Goal: Information Seeking & Learning: Learn about a topic

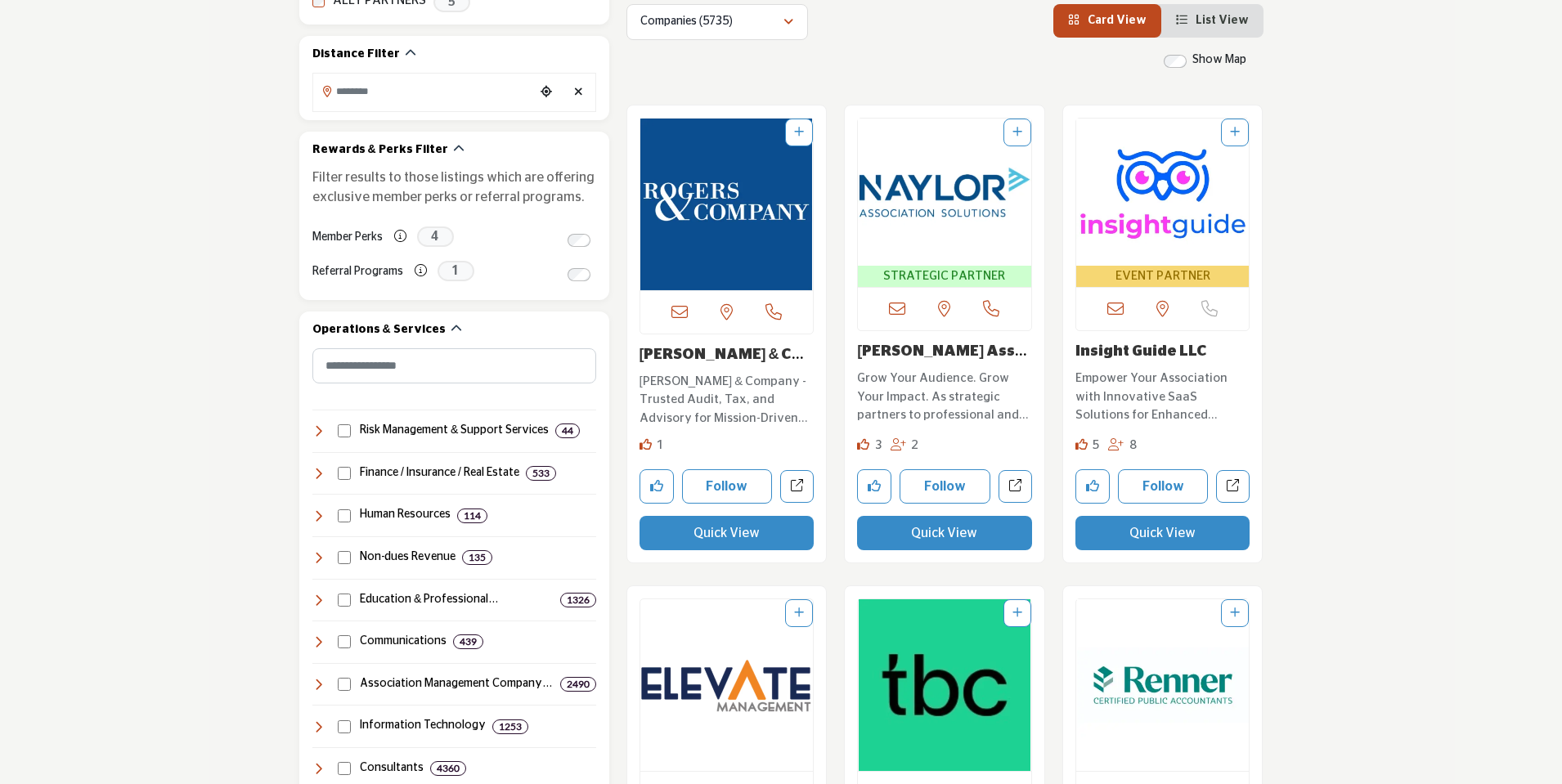
scroll to position [490, 0]
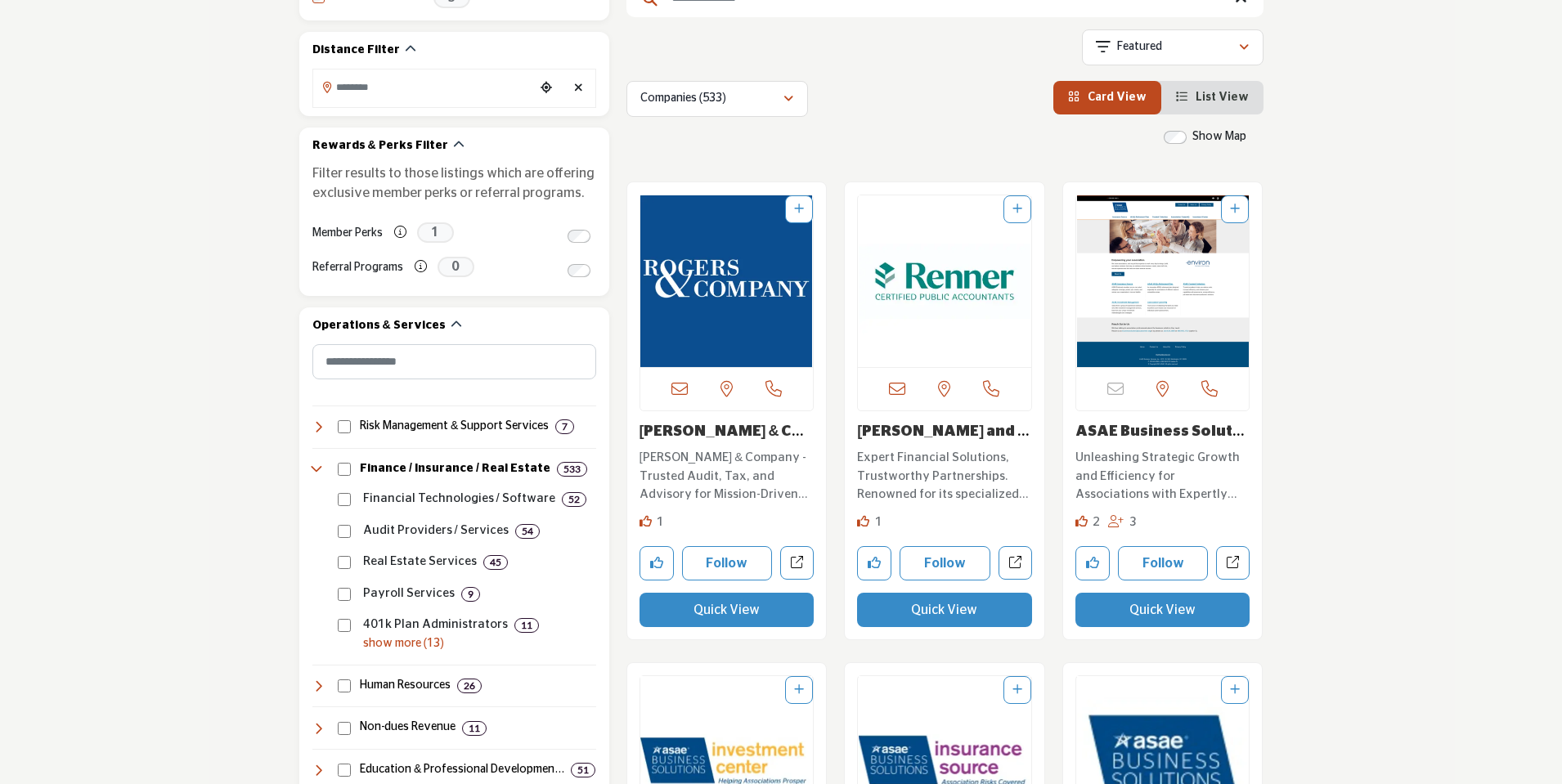
scroll to position [490, 0]
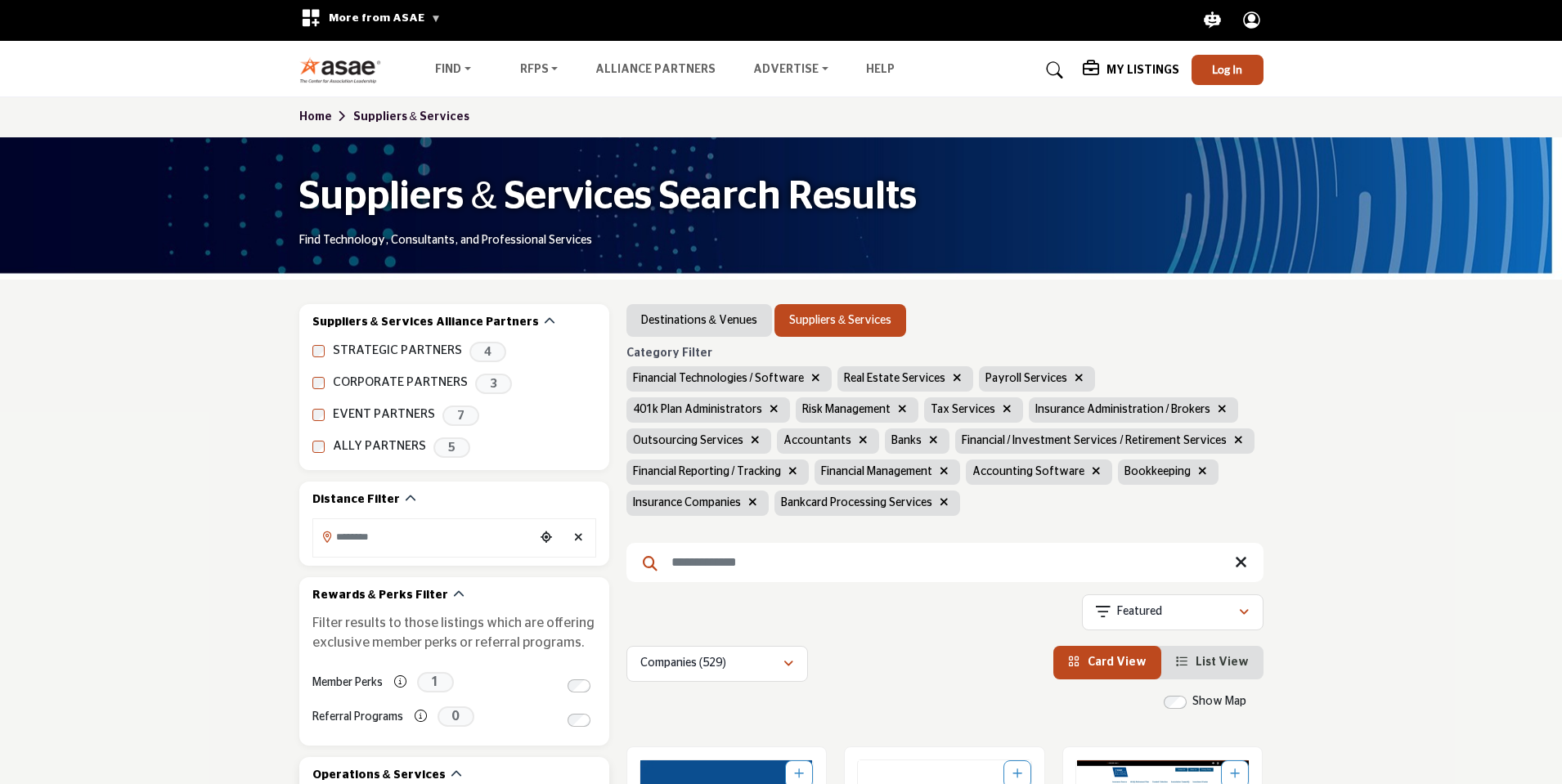
scroll to position [572, 0]
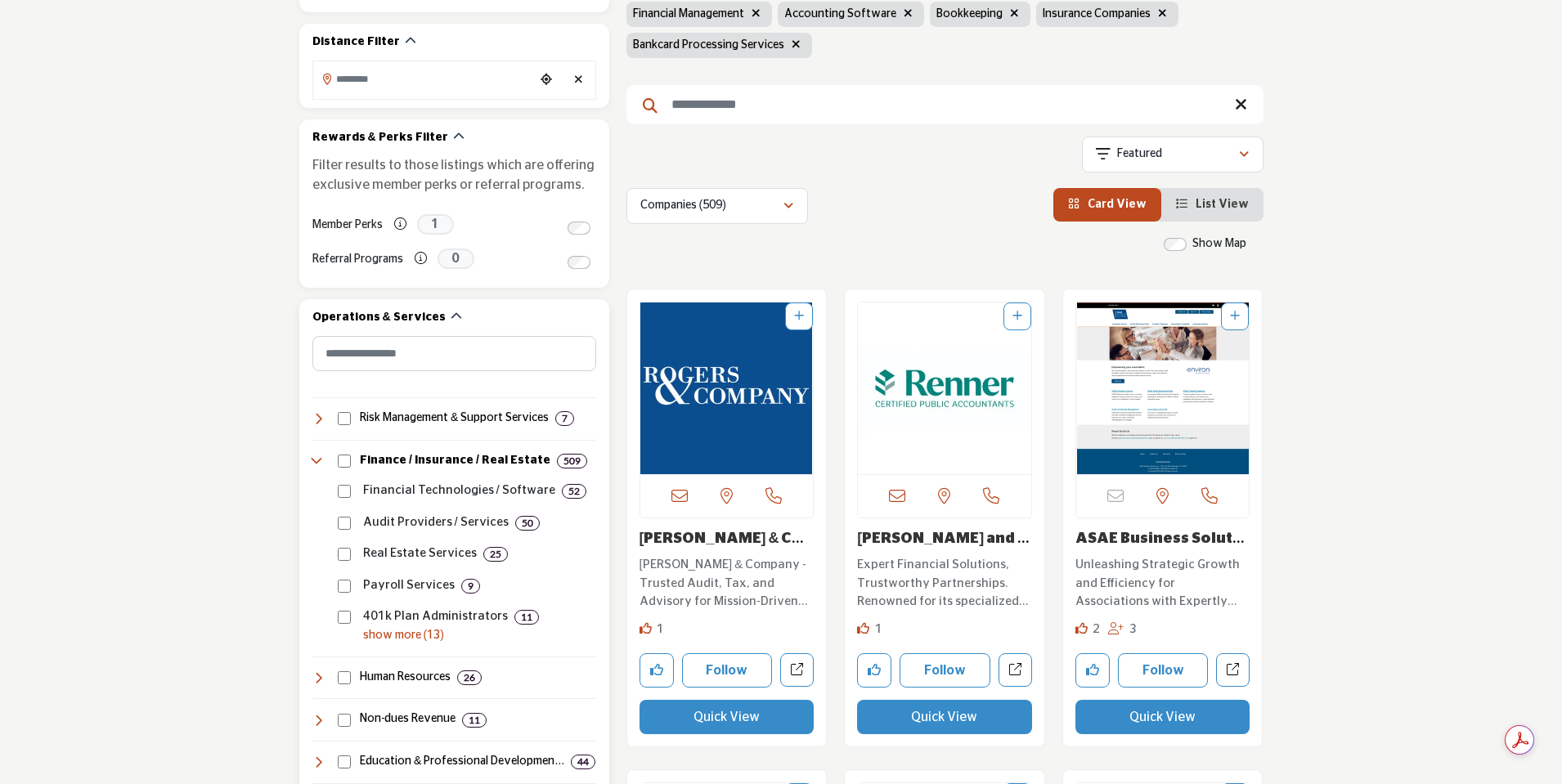
scroll to position [490, 0]
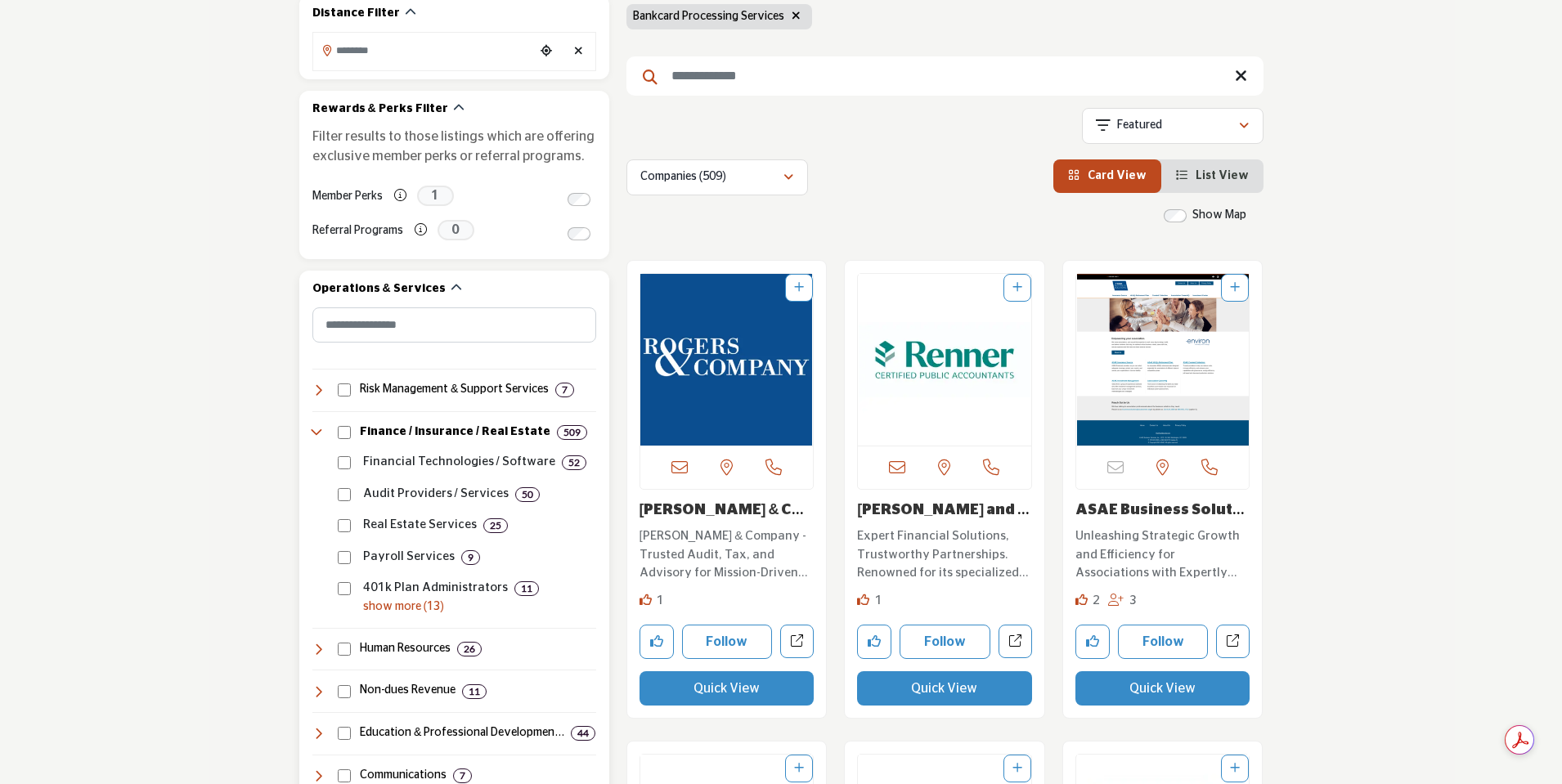
click at [375, 603] on p "show more (13)" at bounding box center [480, 607] width 233 height 17
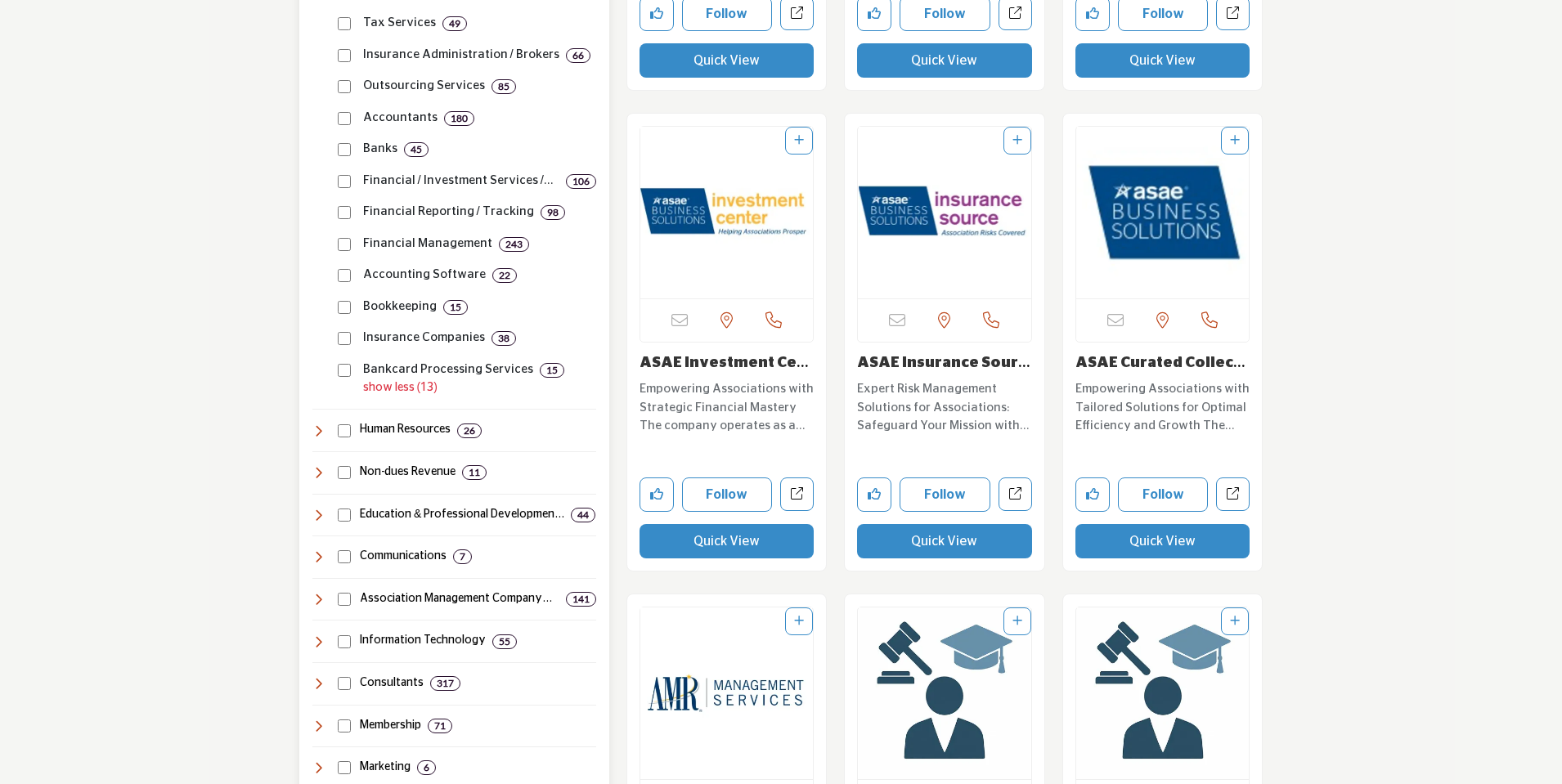
scroll to position [1145, 0]
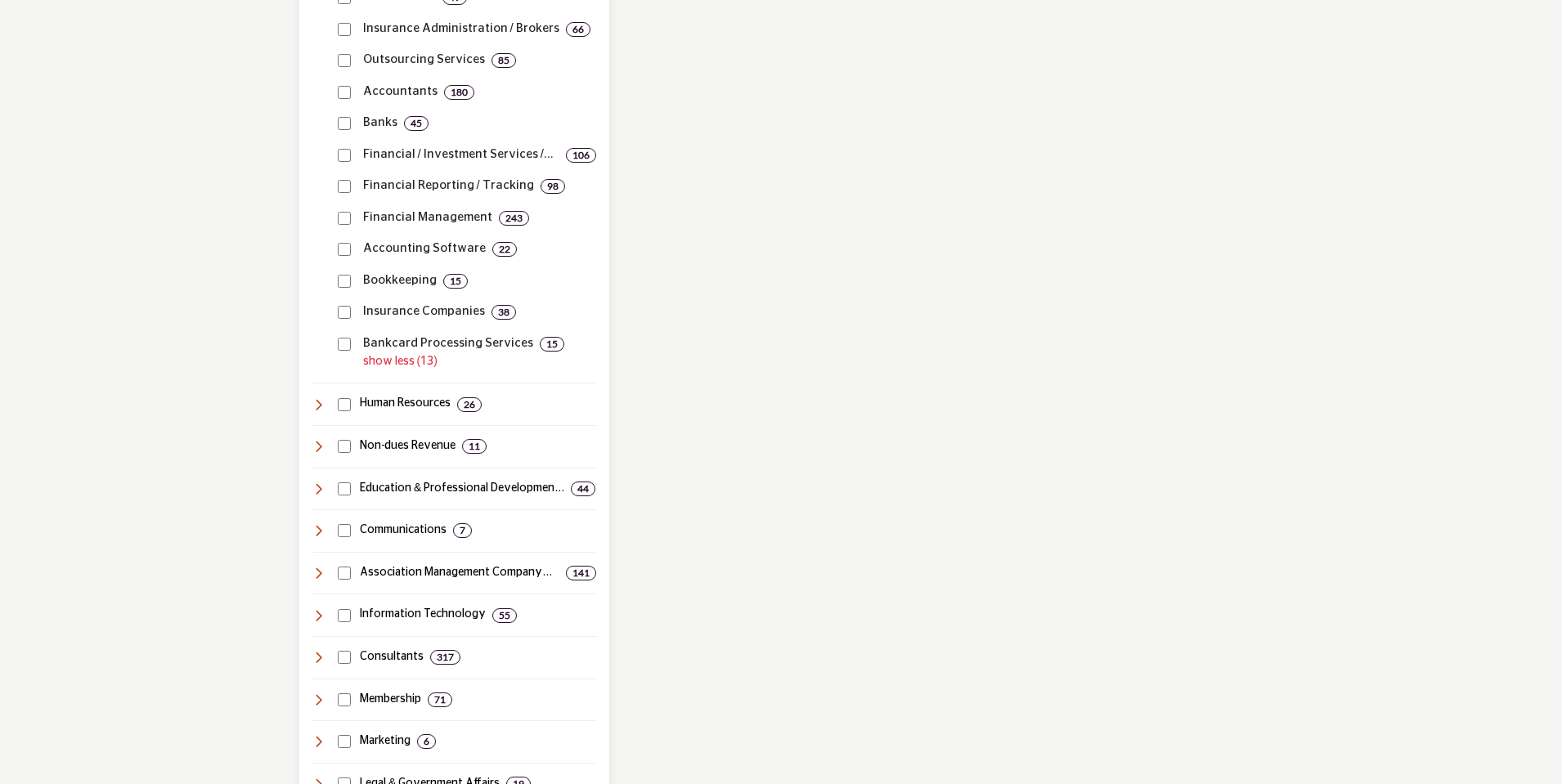
click at [342, 322] on div "Financial Technologies / Software 52" at bounding box center [454, 79] width 284 height 584
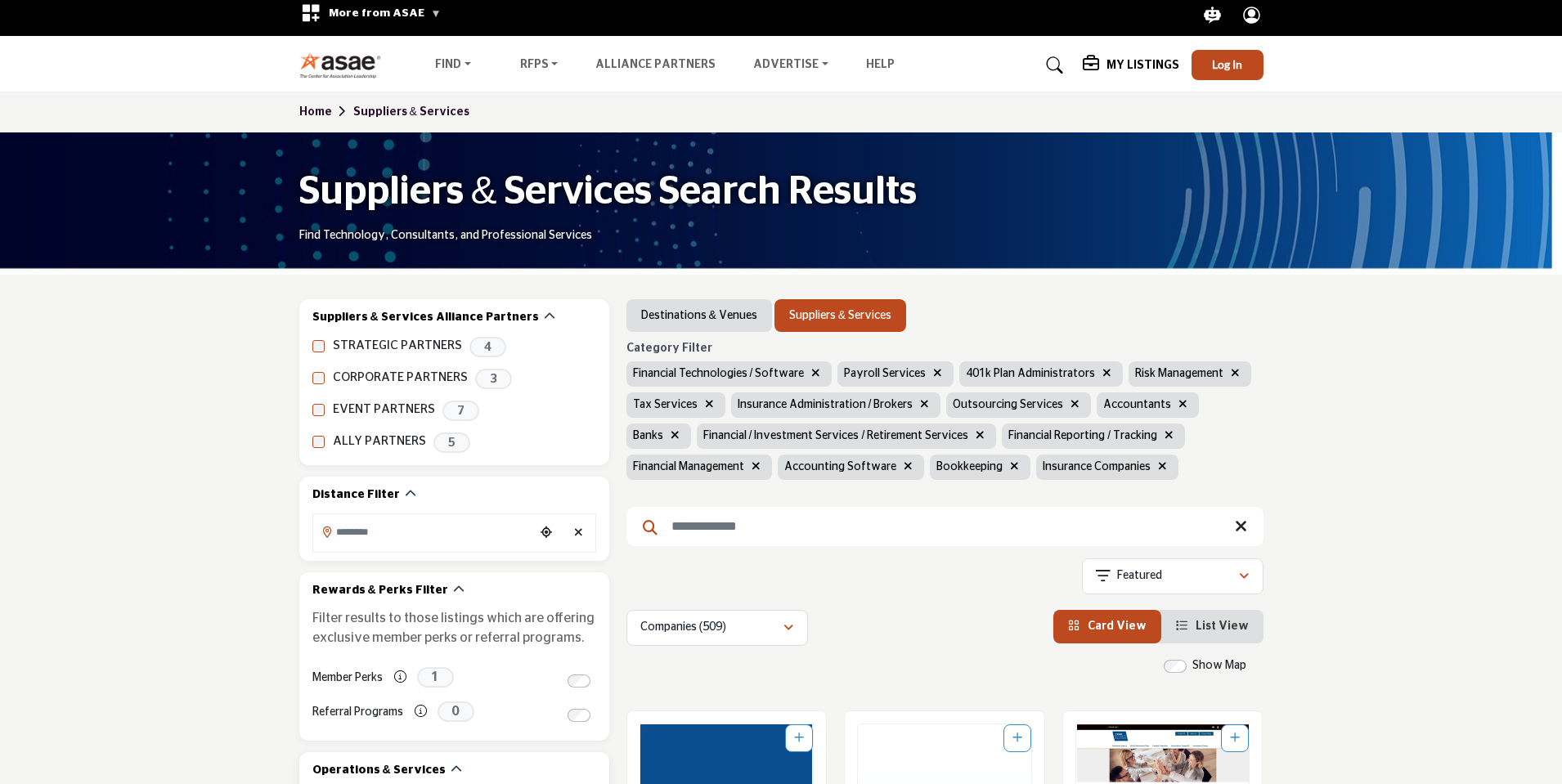
scroll to position [1145, 0]
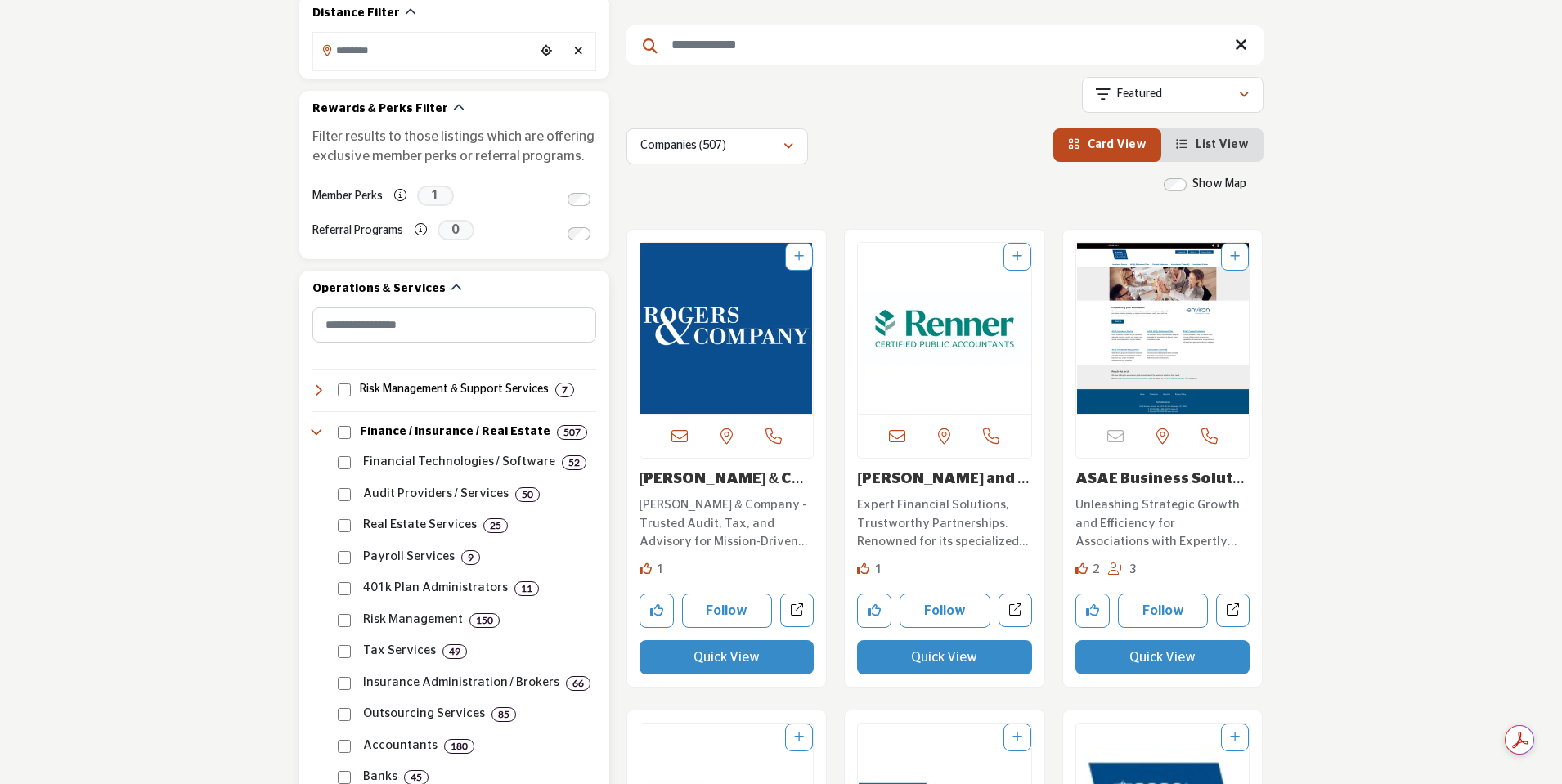
scroll to position [981, 0]
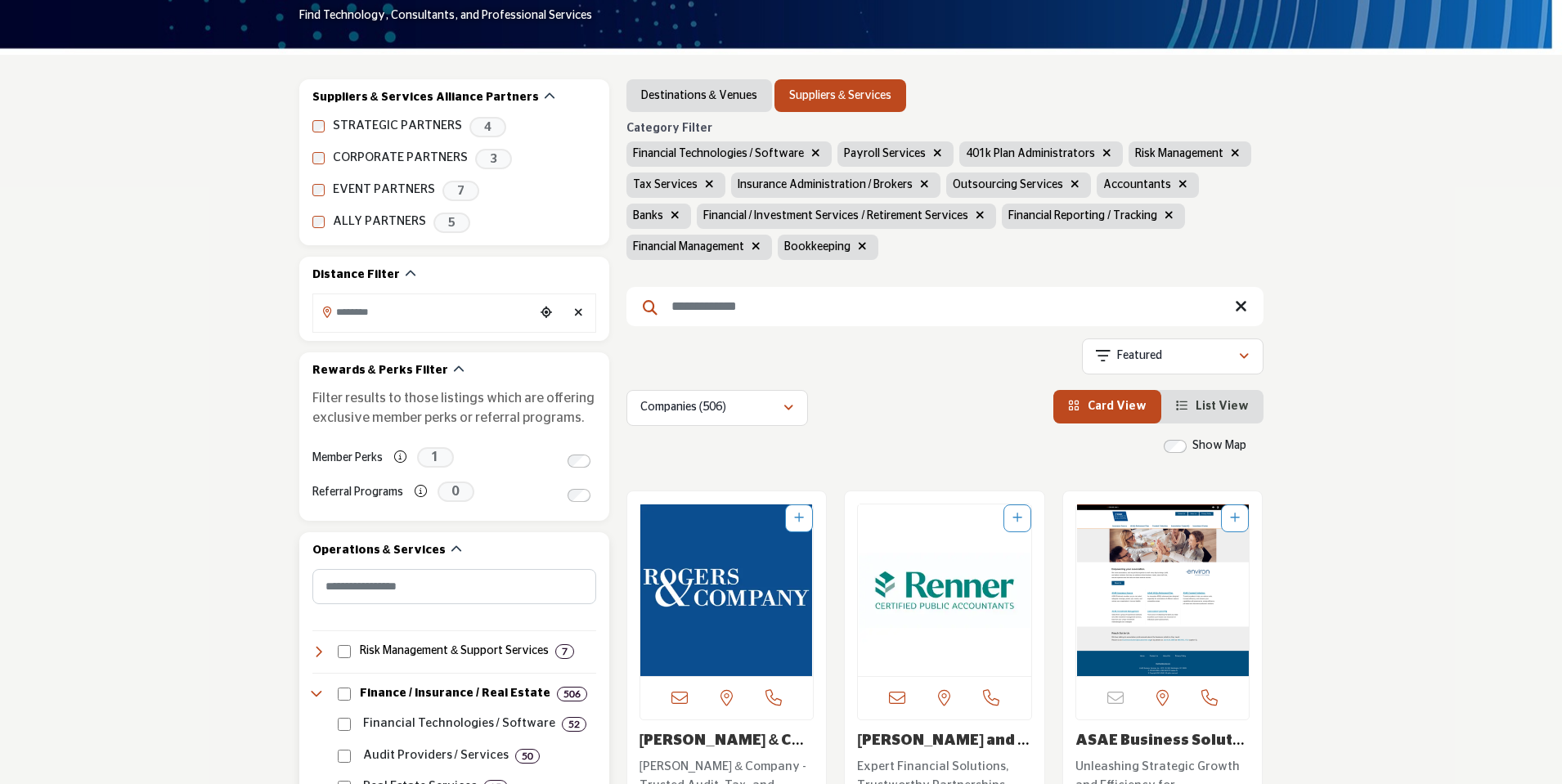
scroll to position [899, 0]
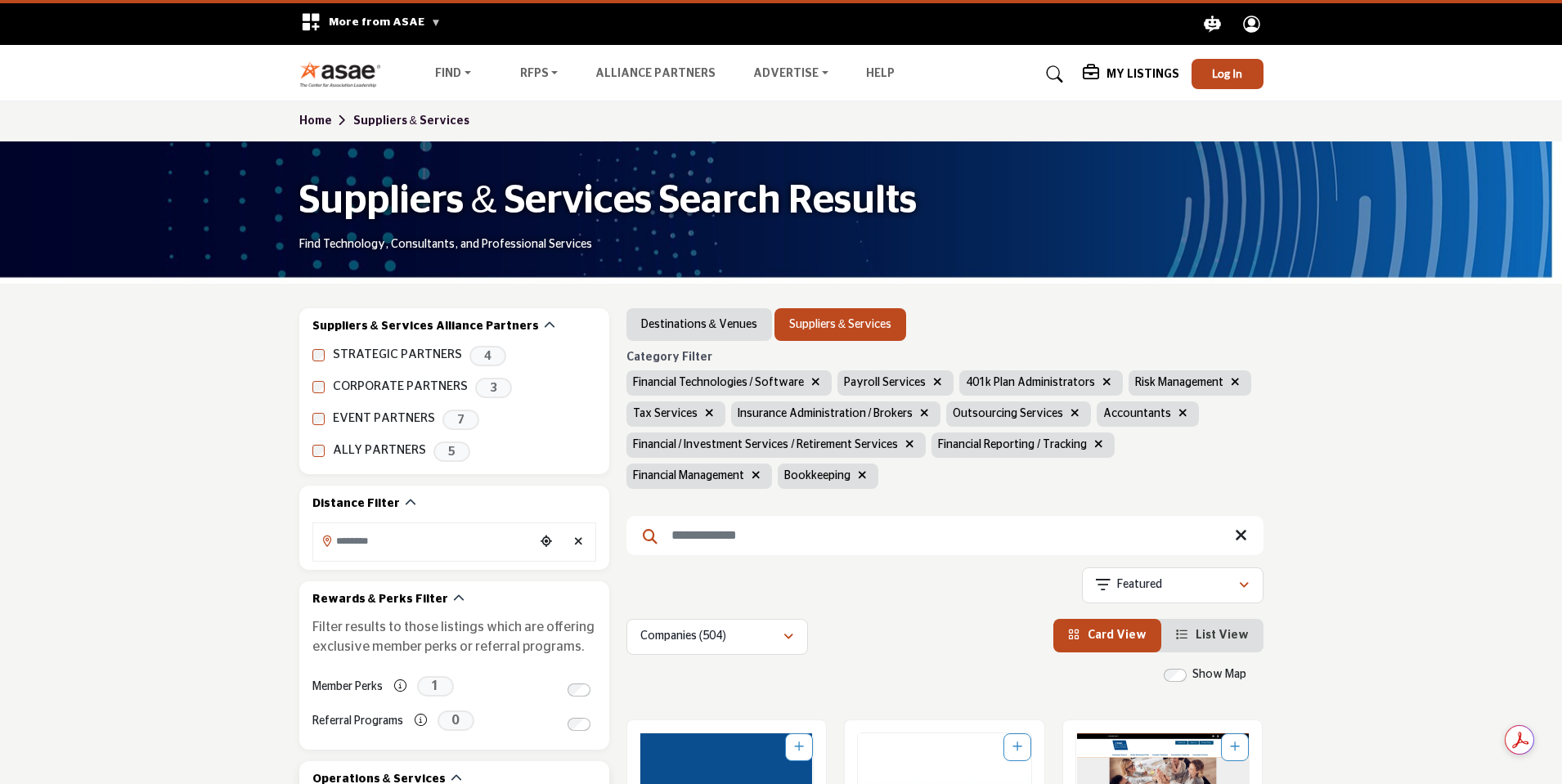
scroll to position [846, 0]
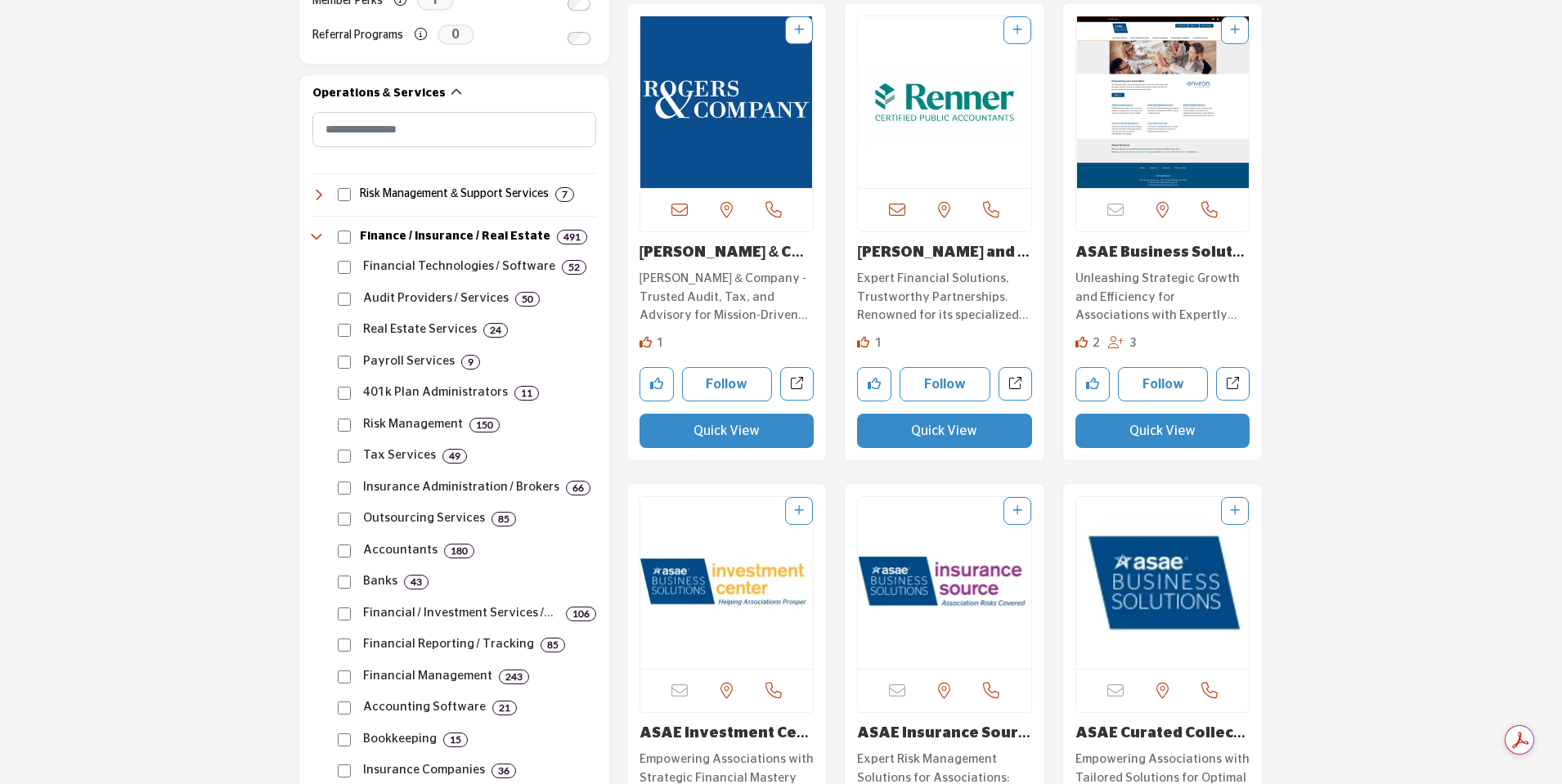
scroll to position [981, 0]
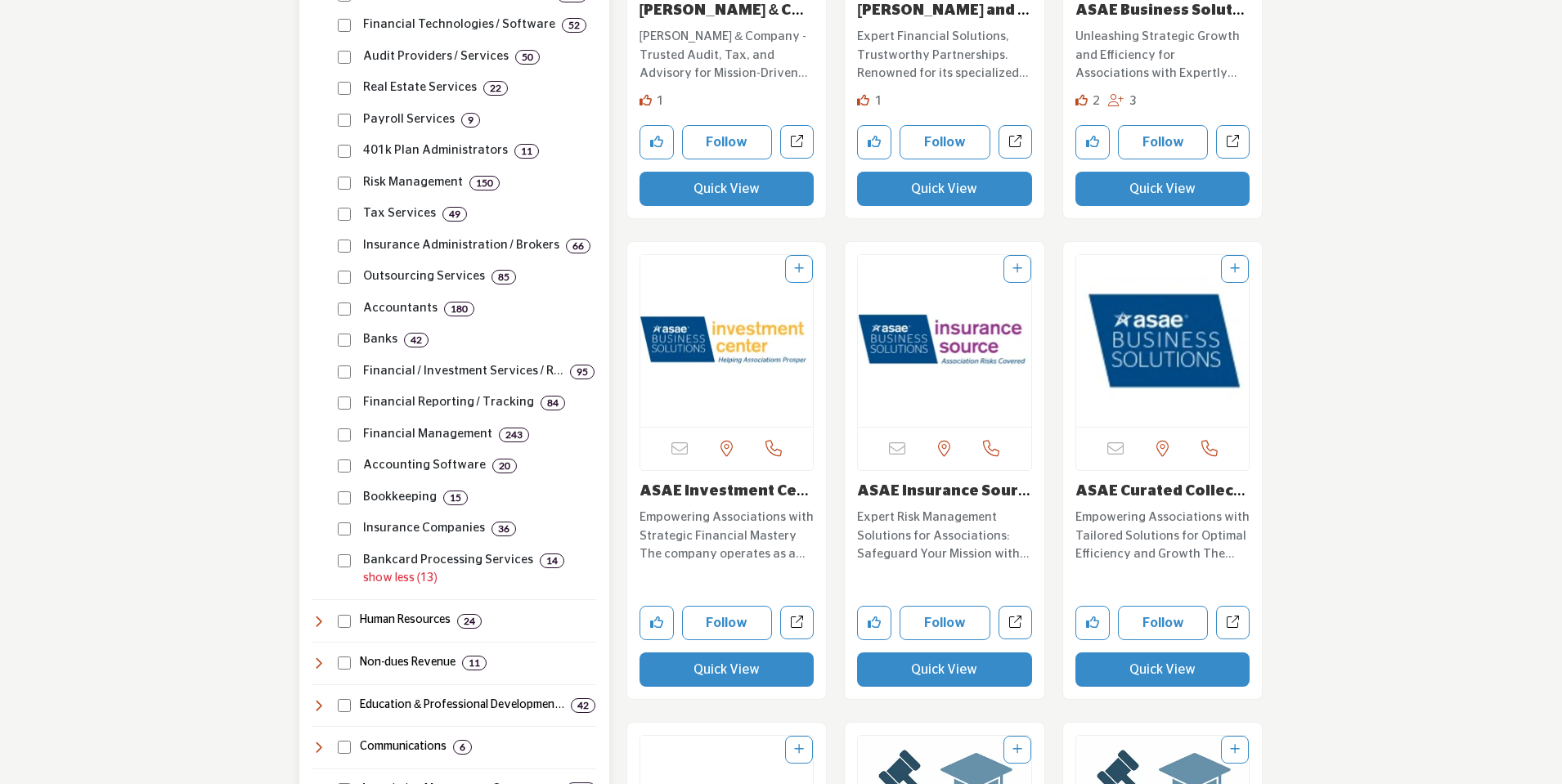
scroll to position [818, 0]
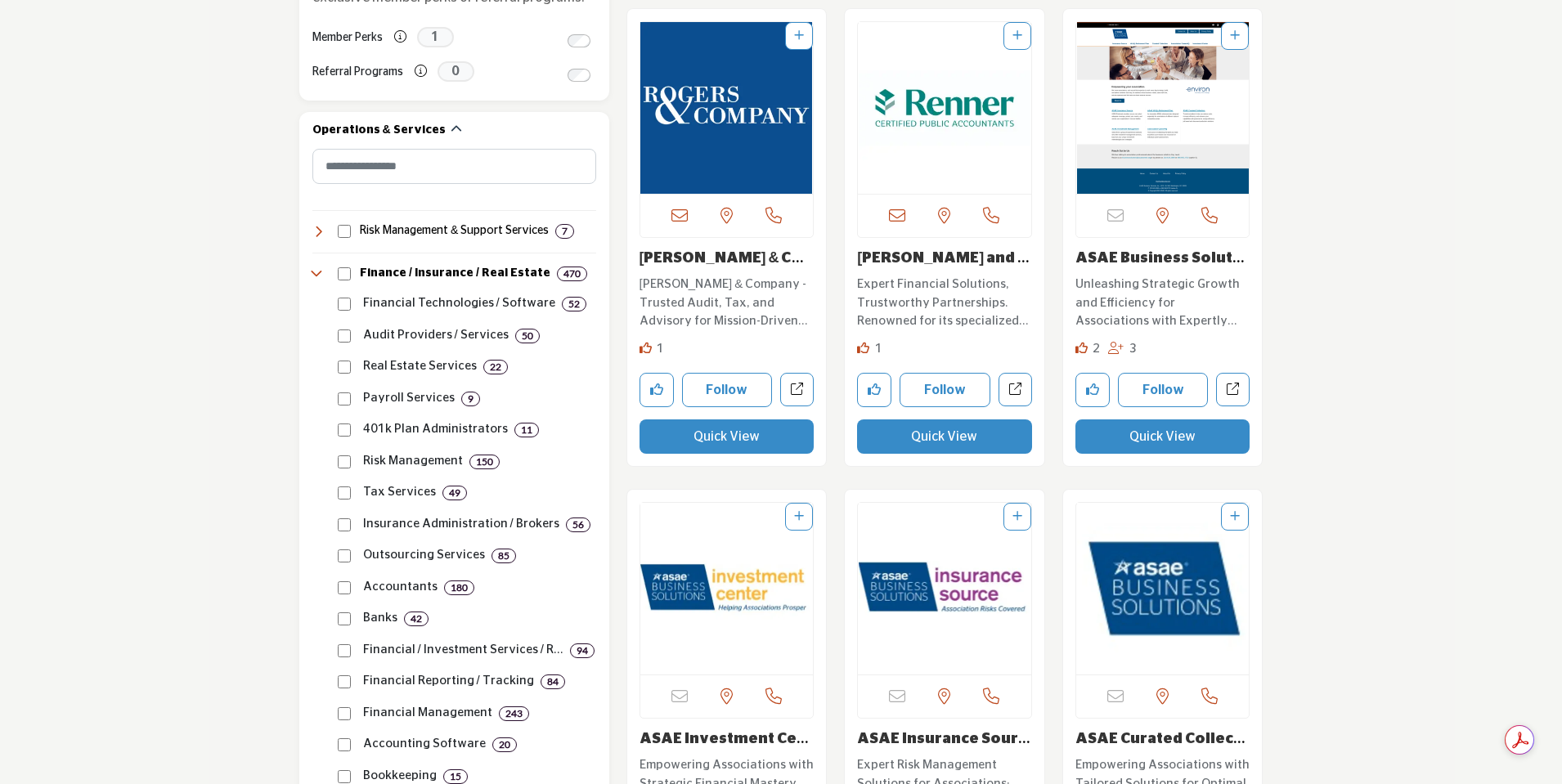
scroll to position [654, 0]
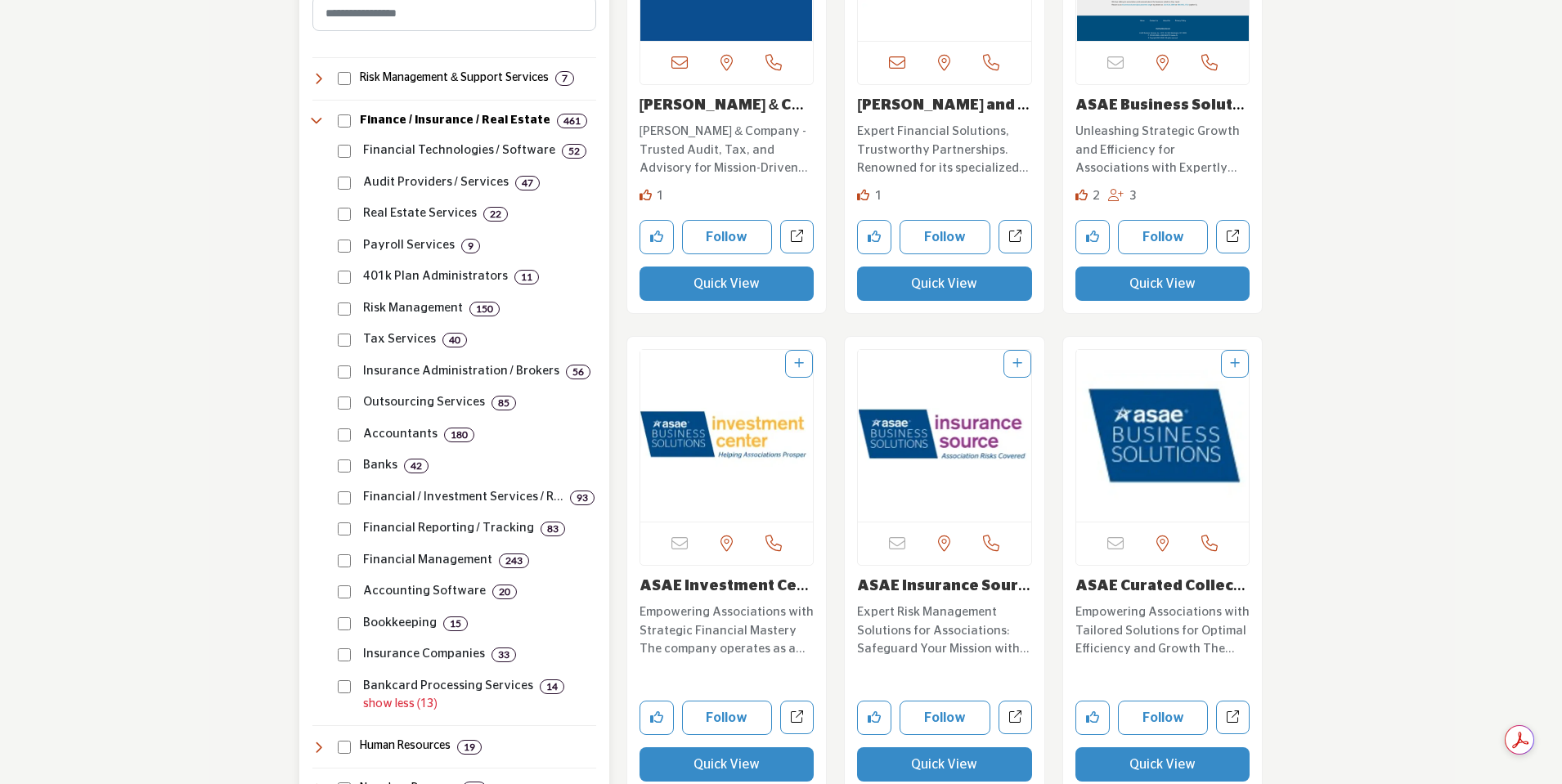
scroll to position [818, 0]
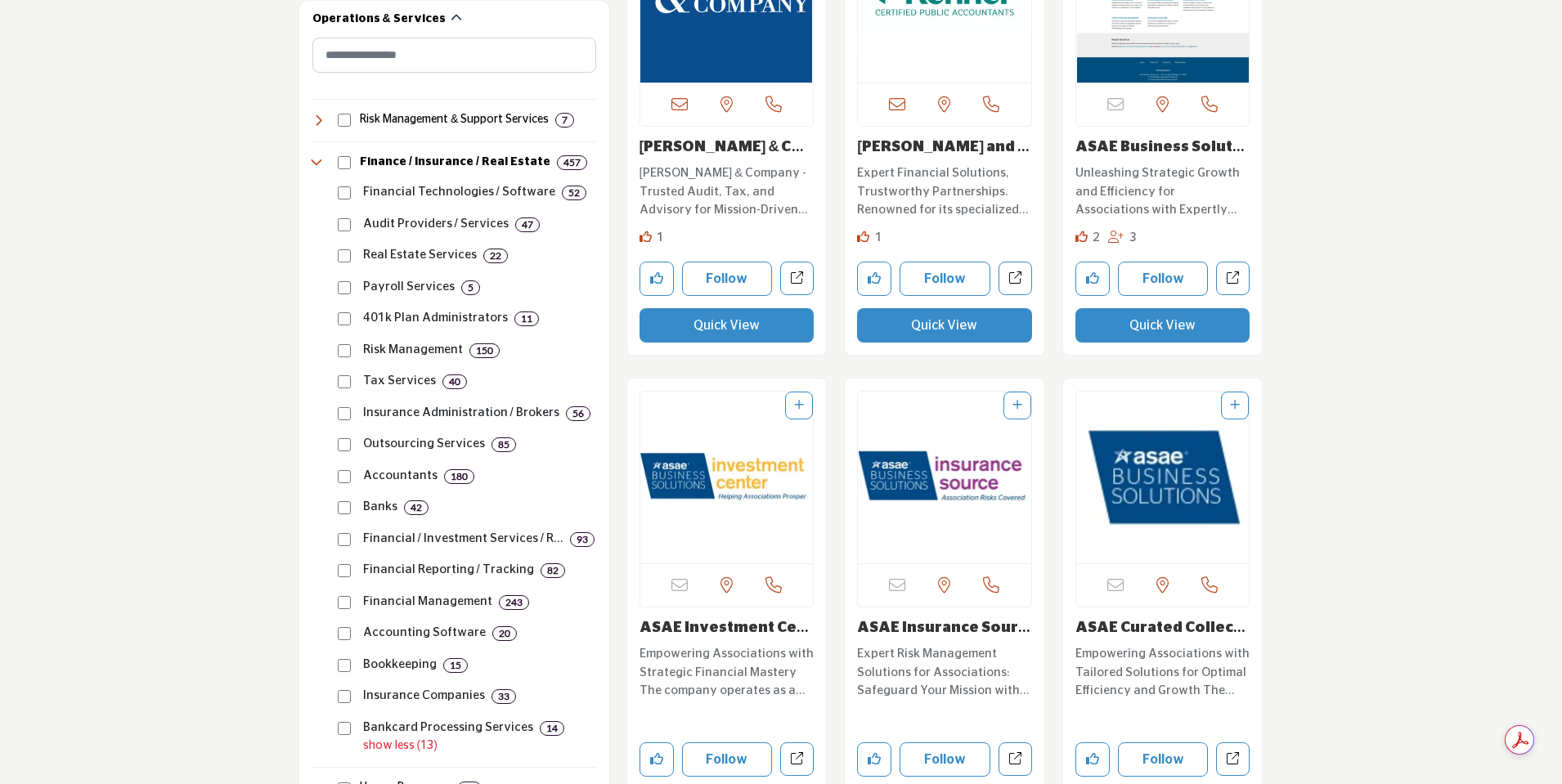
scroll to position [818, 0]
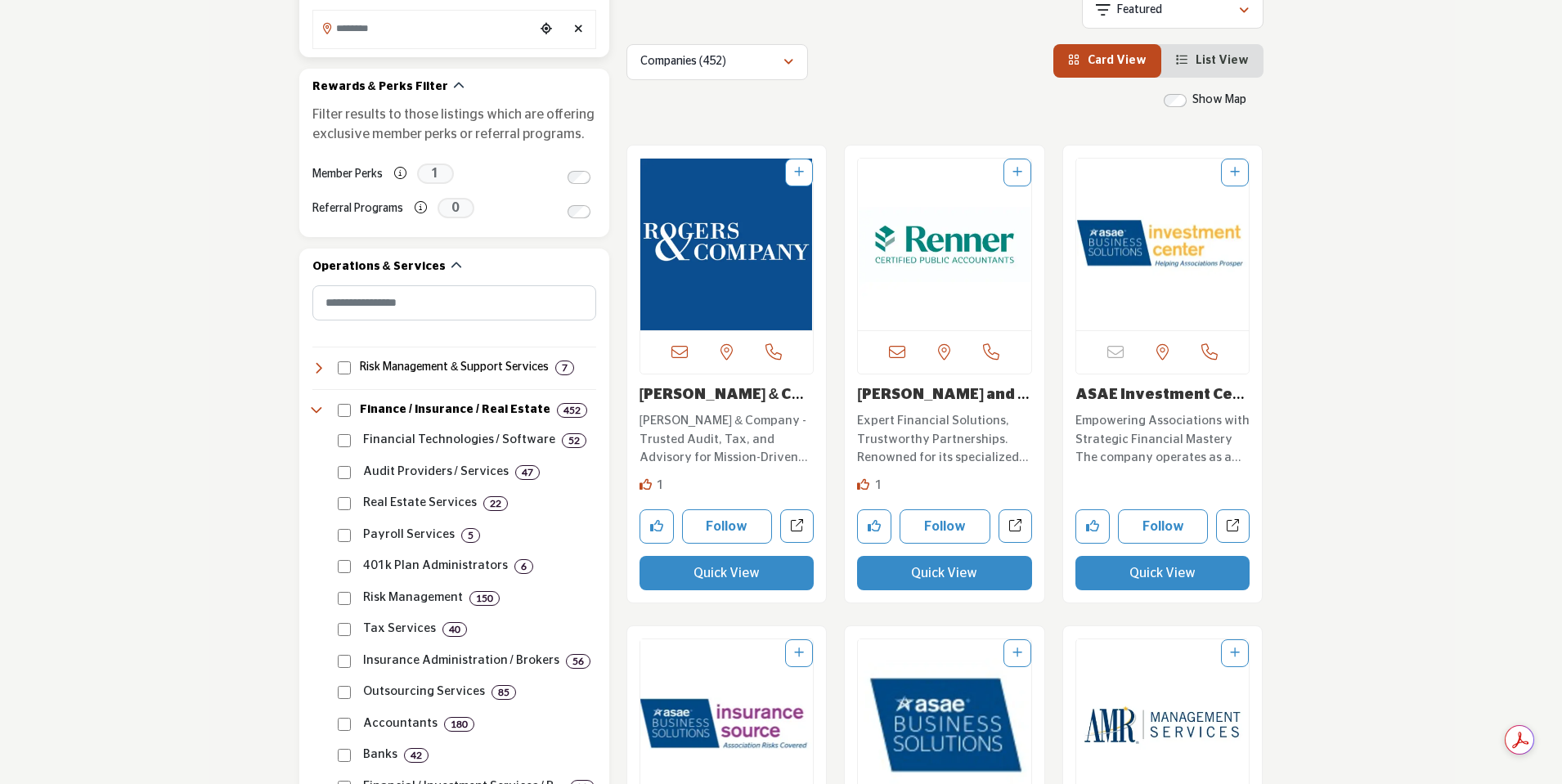
scroll to position [572, 0]
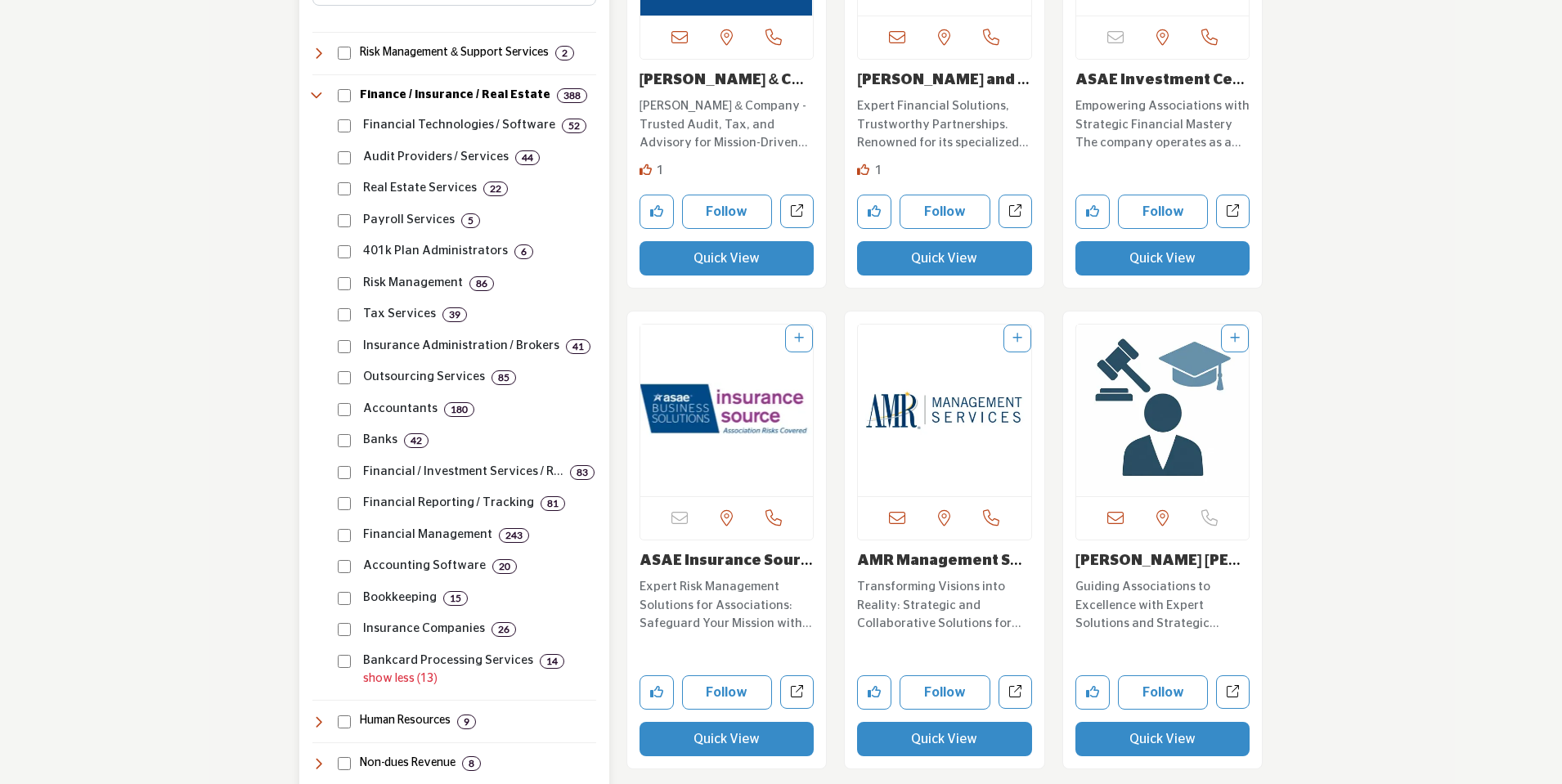
scroll to position [818, 0]
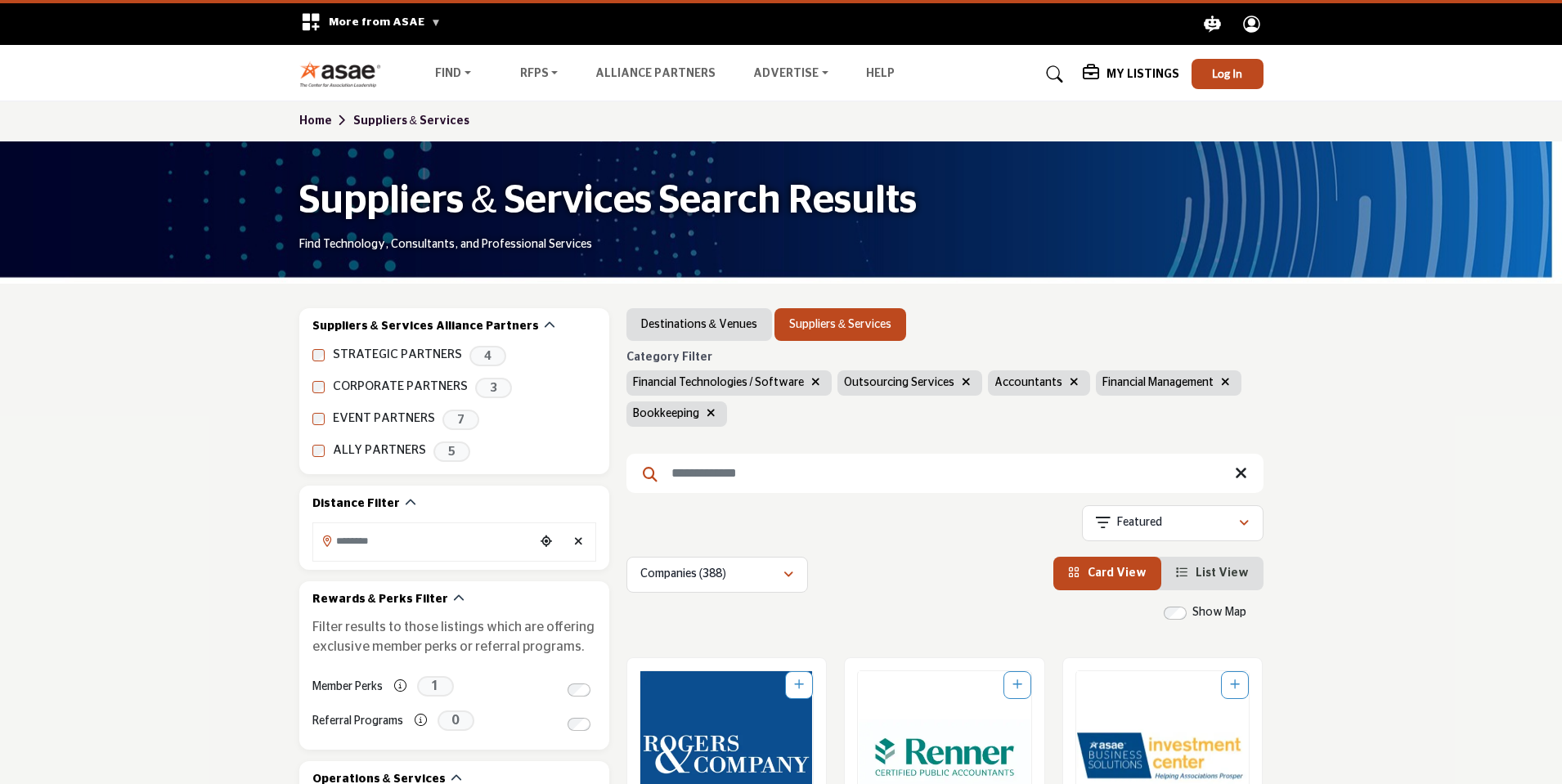
scroll to position [818, 0]
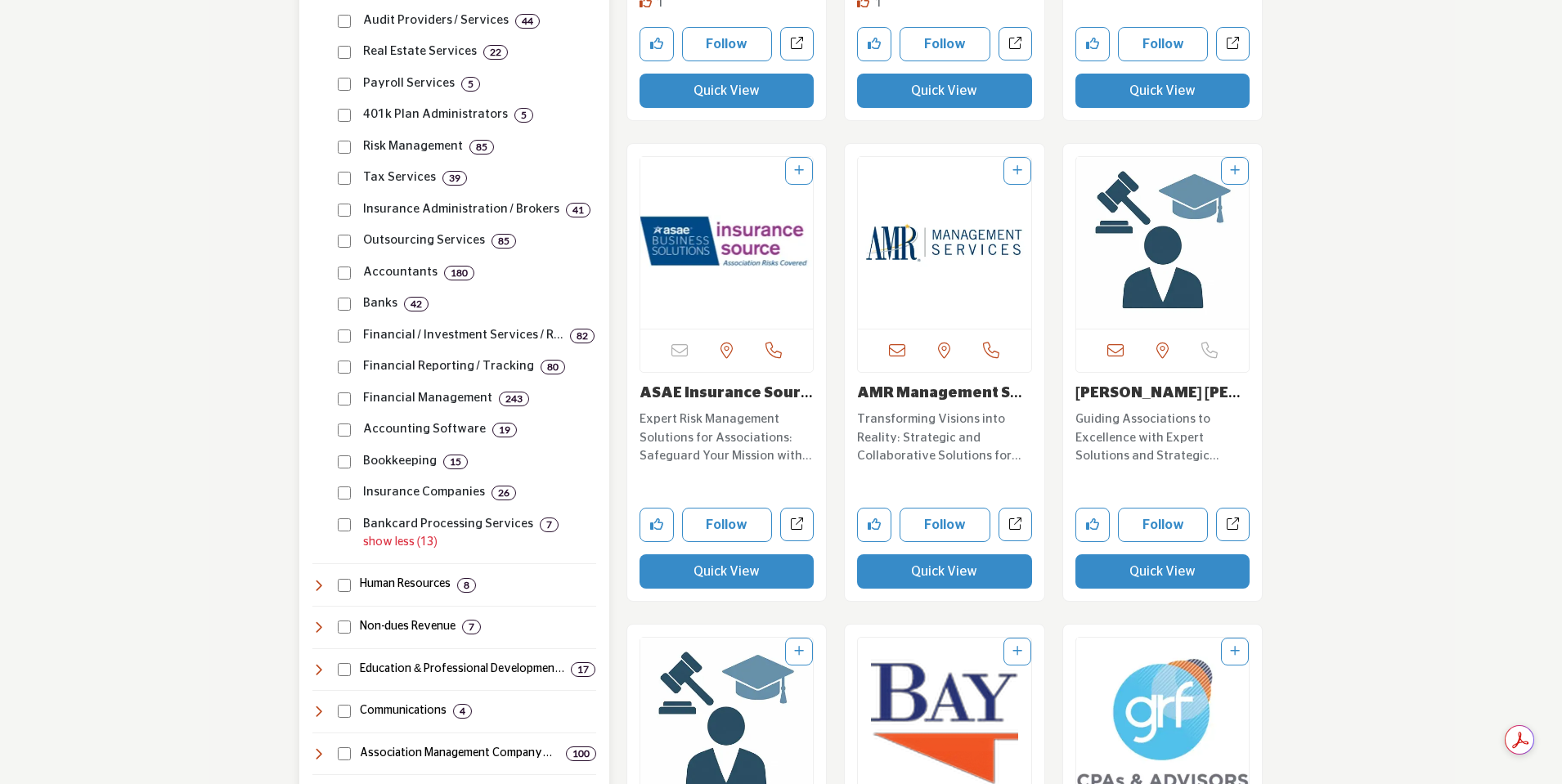
scroll to position [899, 0]
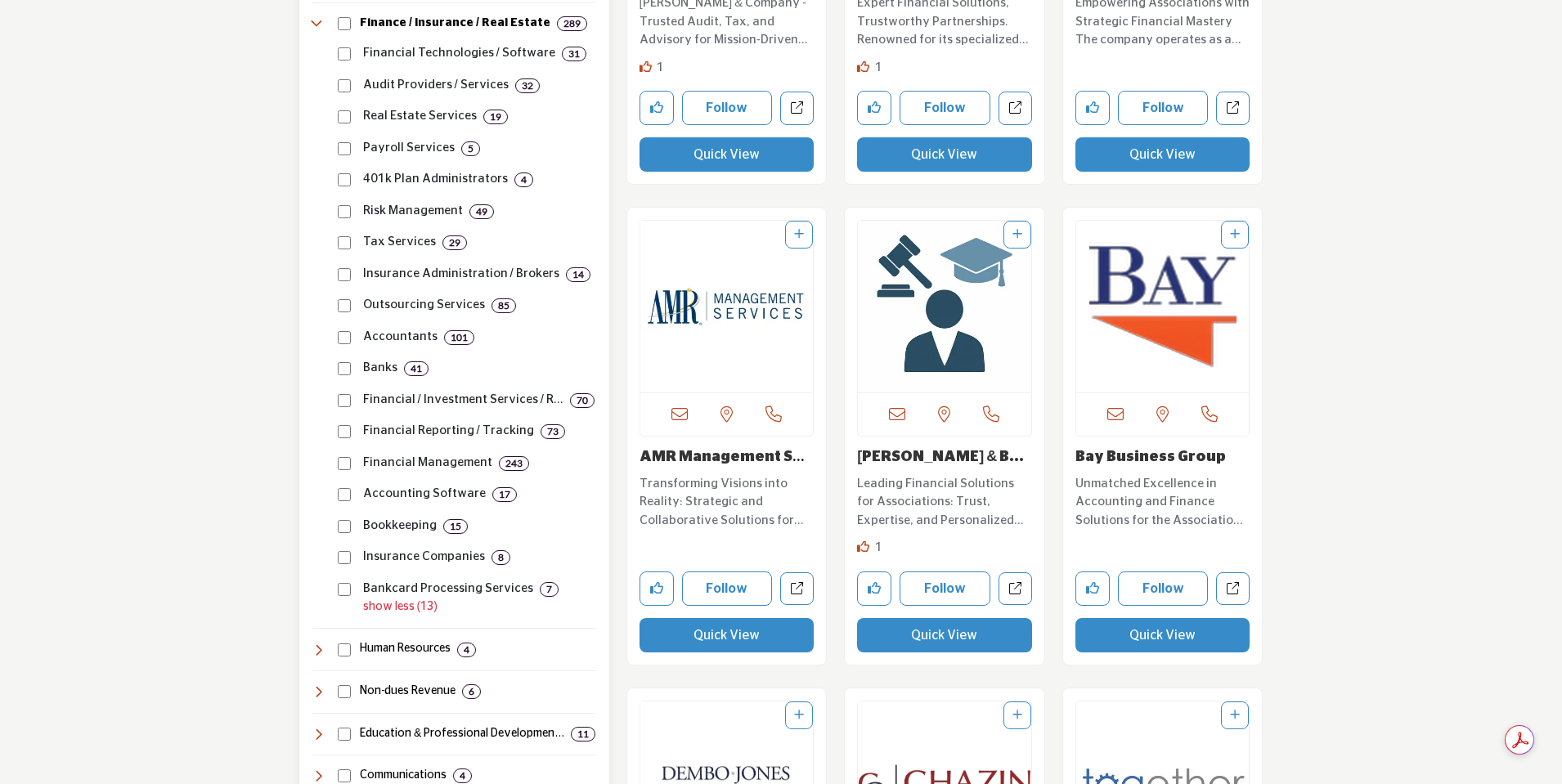
scroll to position [490, 0]
